Goal: Information Seeking & Learning: Learn about a topic

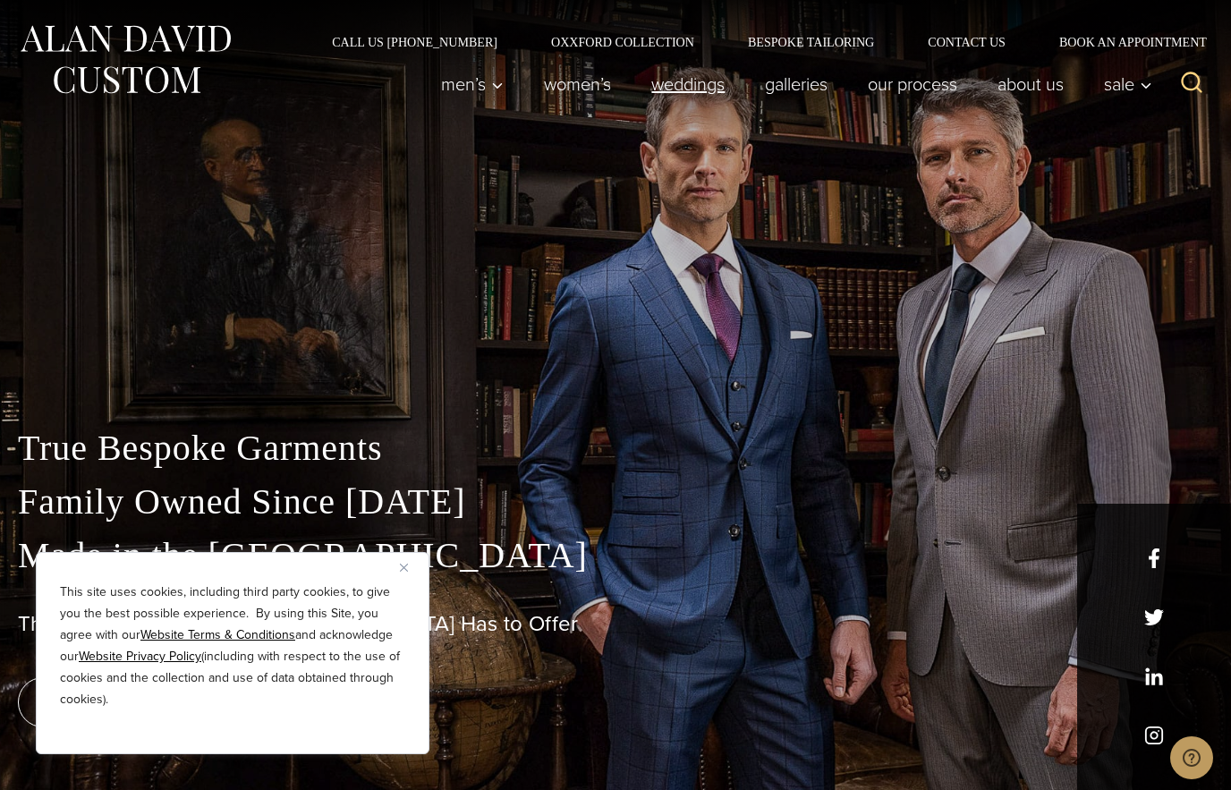
click at [695, 89] on link "weddings" at bounding box center [688, 84] width 114 height 36
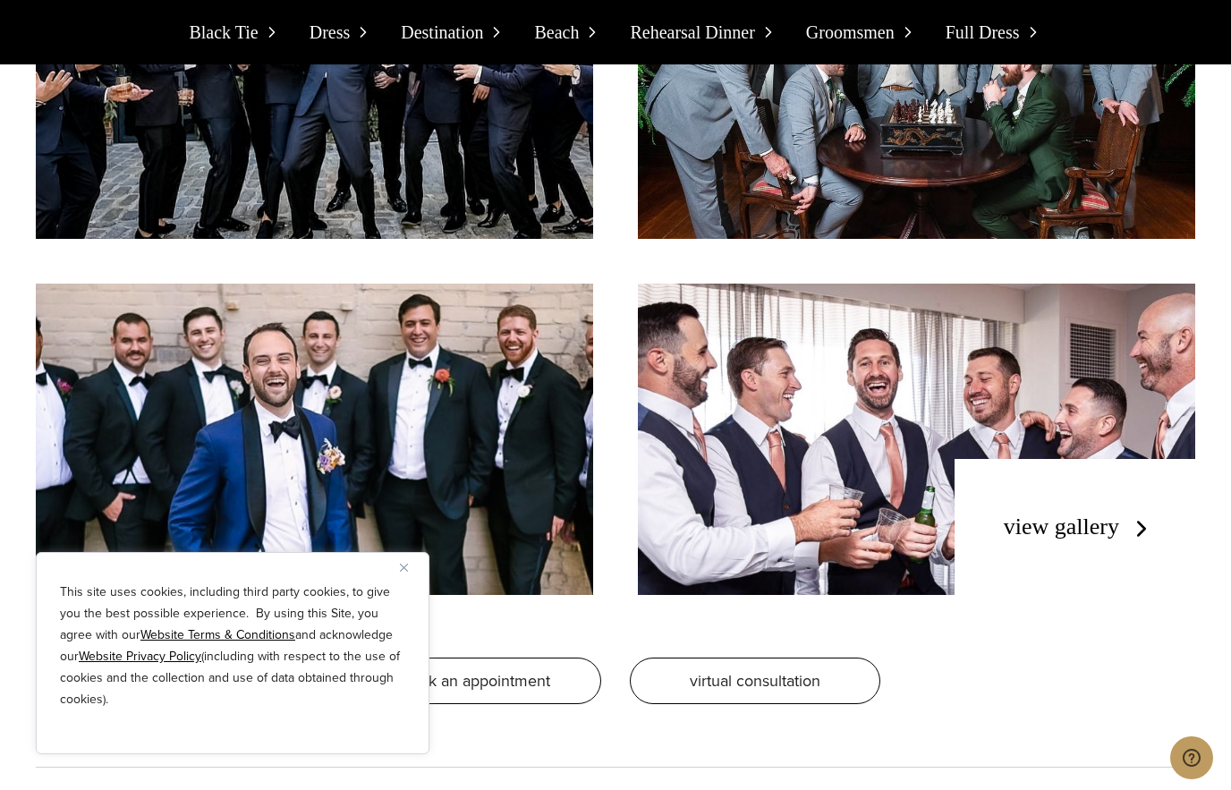
scroll to position [11917, 0]
click at [1056, 514] on link "view gallery" at bounding box center [1079, 527] width 151 height 26
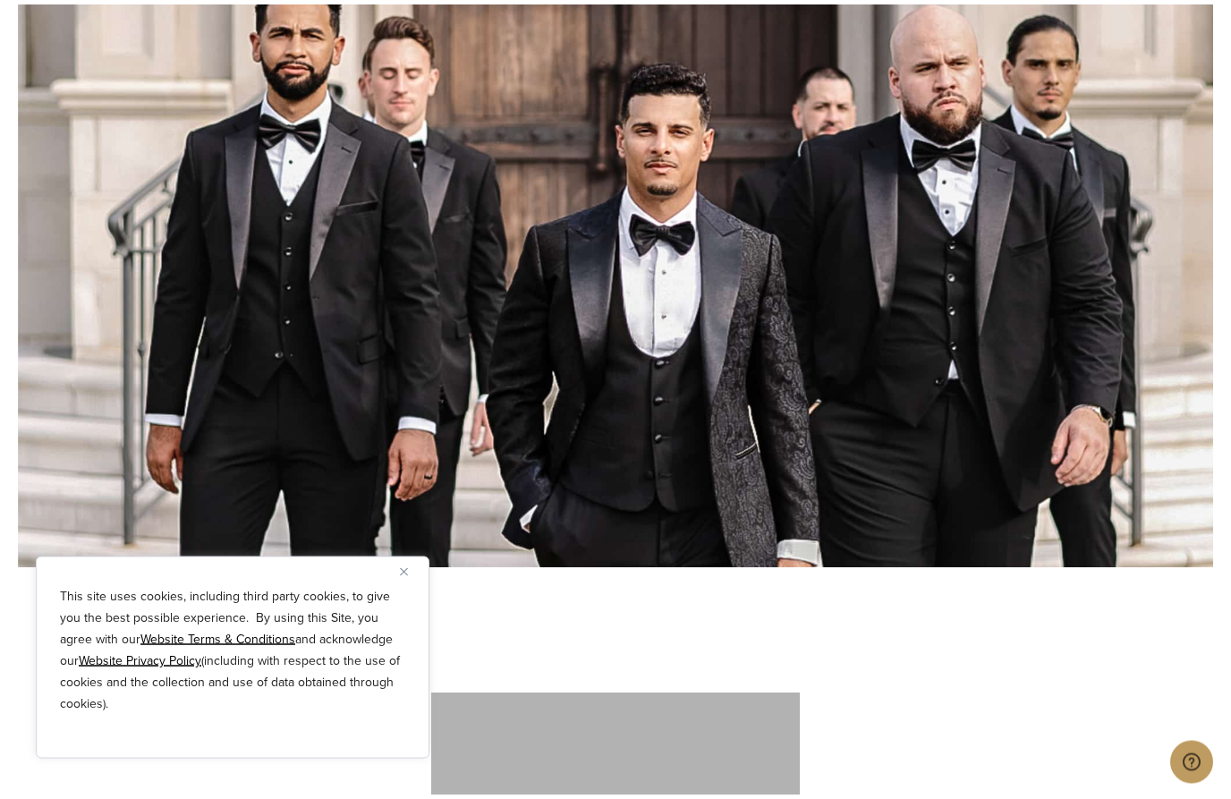
scroll to position [4653, 0]
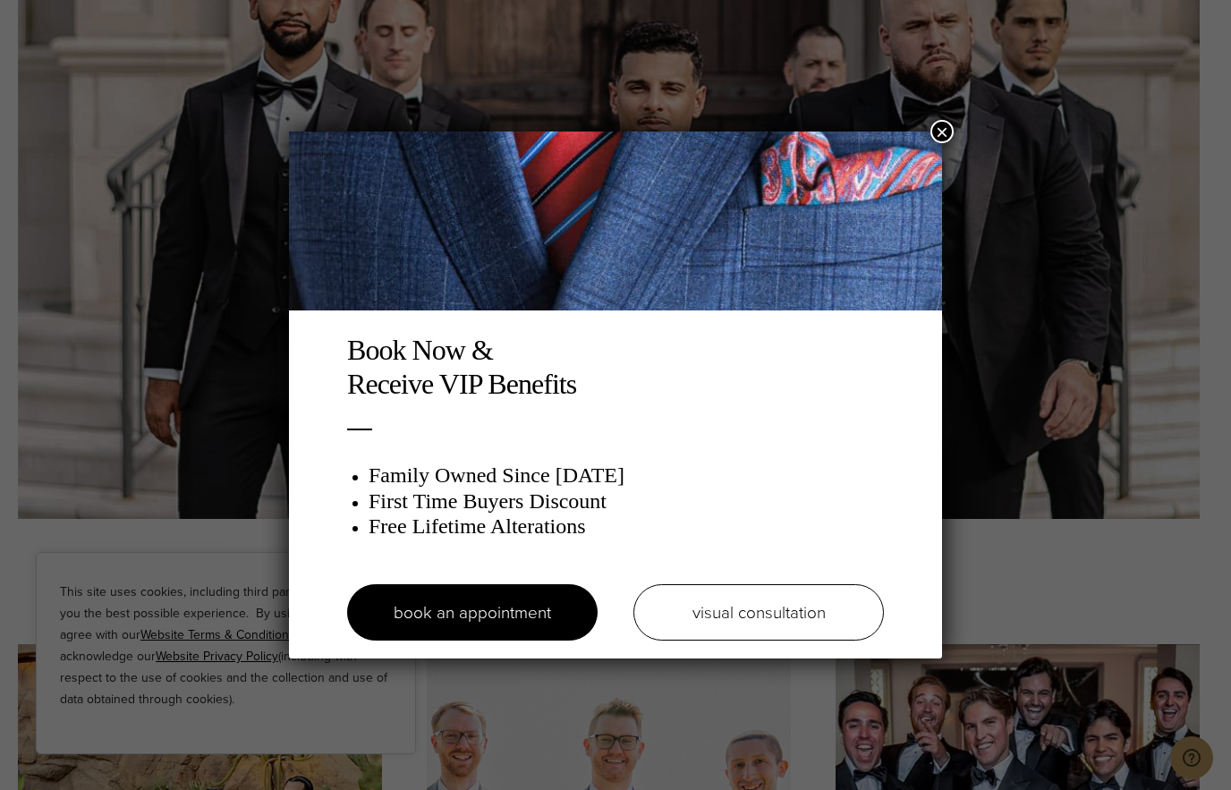
click at [944, 133] on button "×" at bounding box center [941, 131] width 23 height 23
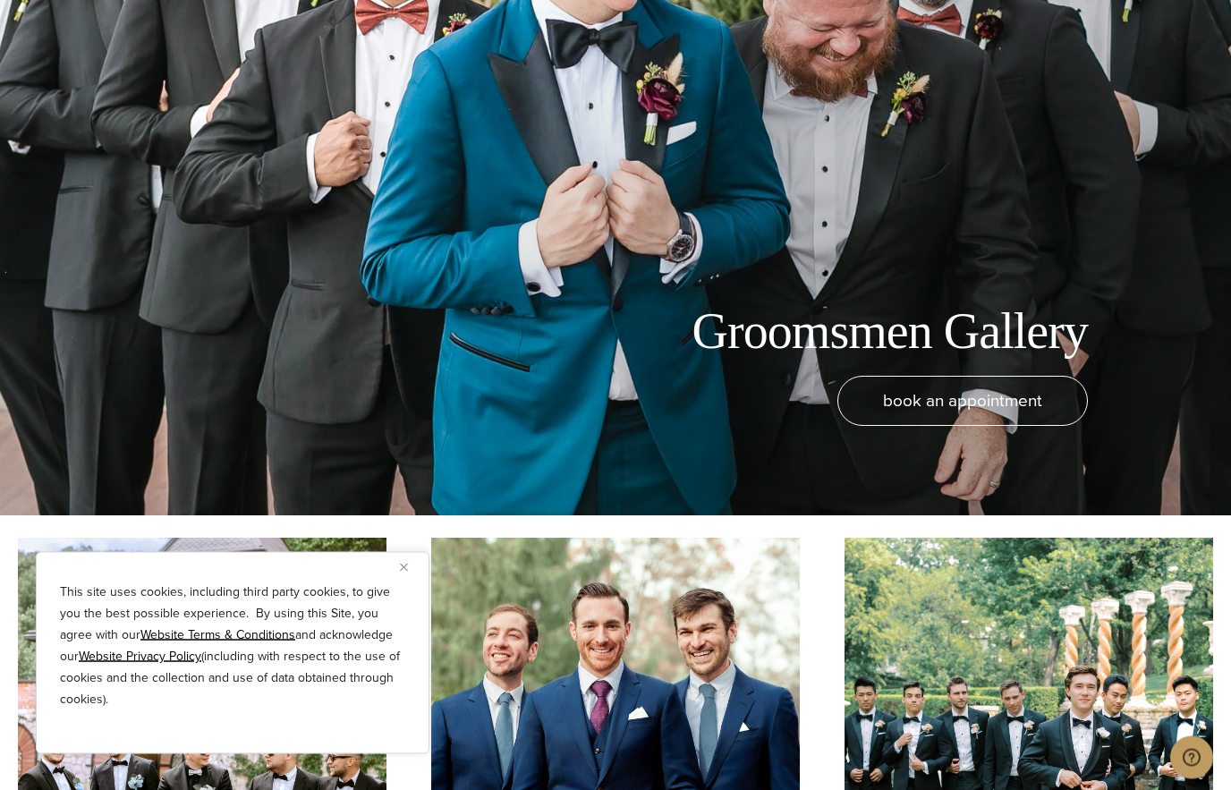
scroll to position [0, 0]
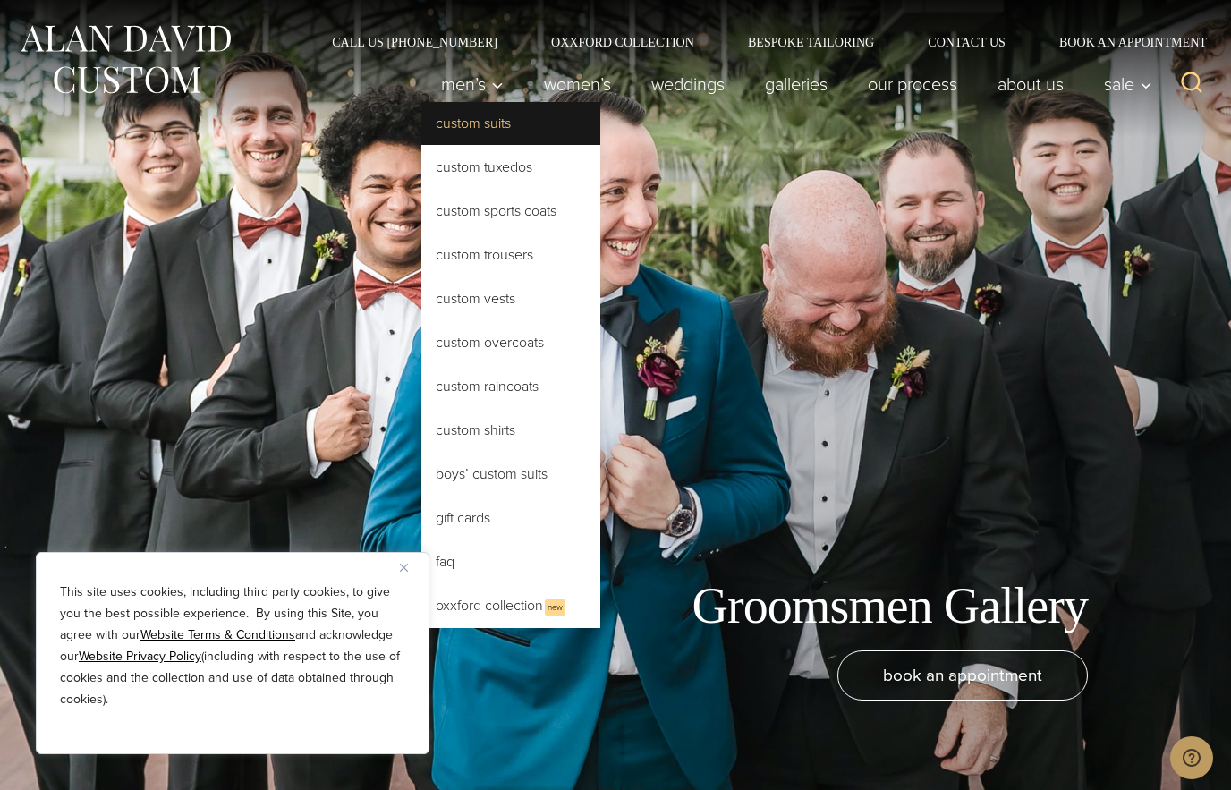
click at [501, 129] on link "Custom Suits" at bounding box center [510, 123] width 179 height 43
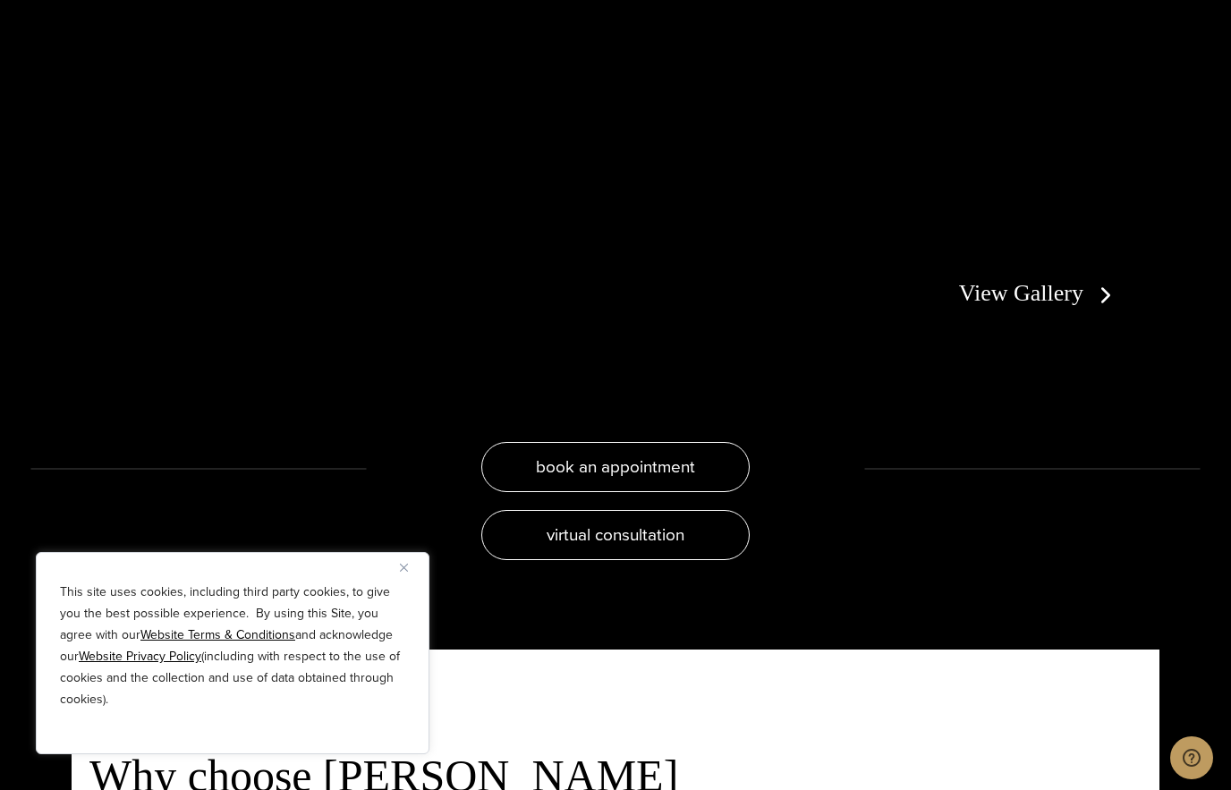
scroll to position [3396, 0]
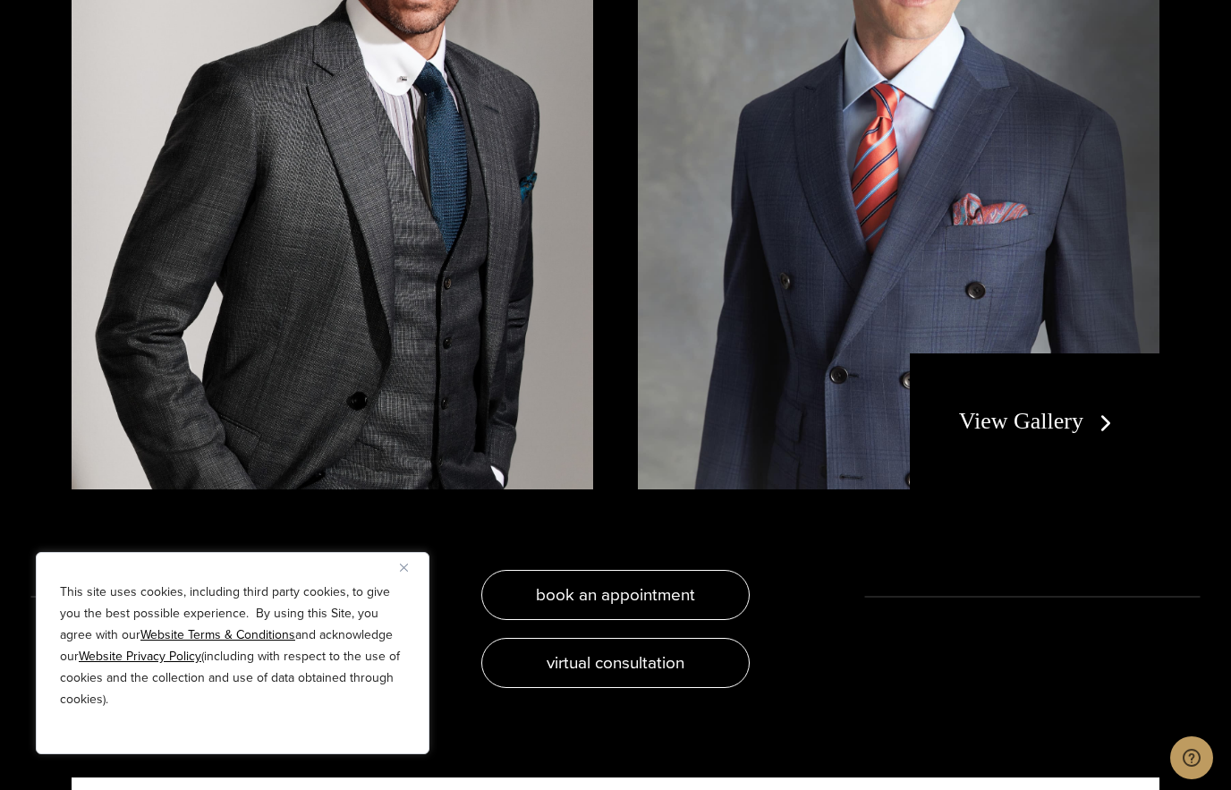
click at [1021, 437] on div "View Gallery" at bounding box center [1035, 421] width 250 height 136
click at [1040, 408] on link "View Gallery" at bounding box center [1039, 421] width 160 height 26
